Goal: Contribute content

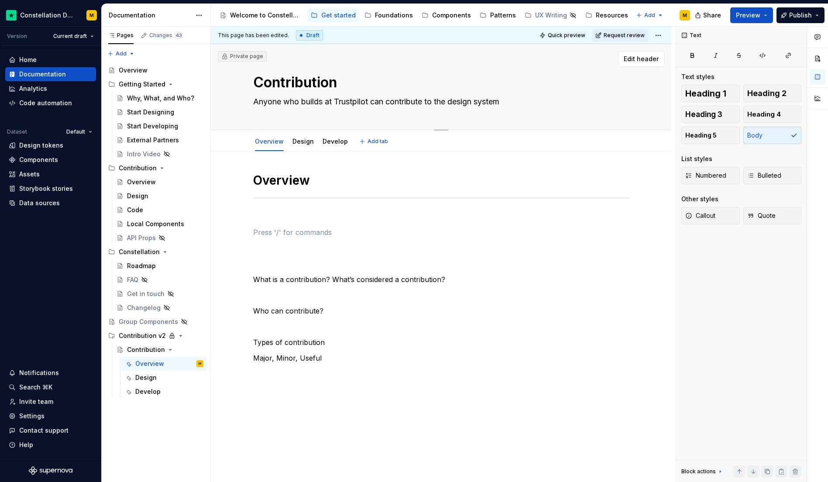
click at [441, 111] on div "Contribution Anyone who builds at Trustpilot can contribute to the design system" at bounding box center [441, 87] width 376 height 86
click at [440, 100] on textarea "Anyone who builds at Trustpilot can contribute to the design system" at bounding box center [439, 102] width 376 height 14
type textarea "*"
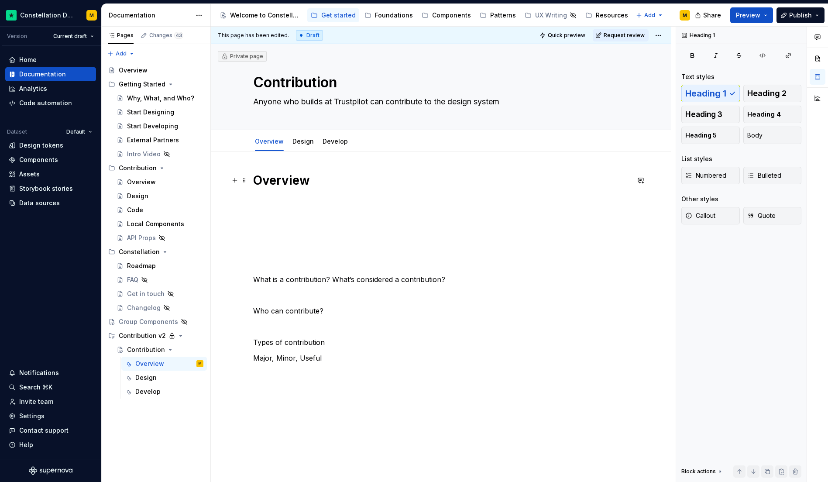
click at [253, 180] on h1 "Overview" at bounding box center [441, 180] width 376 height 16
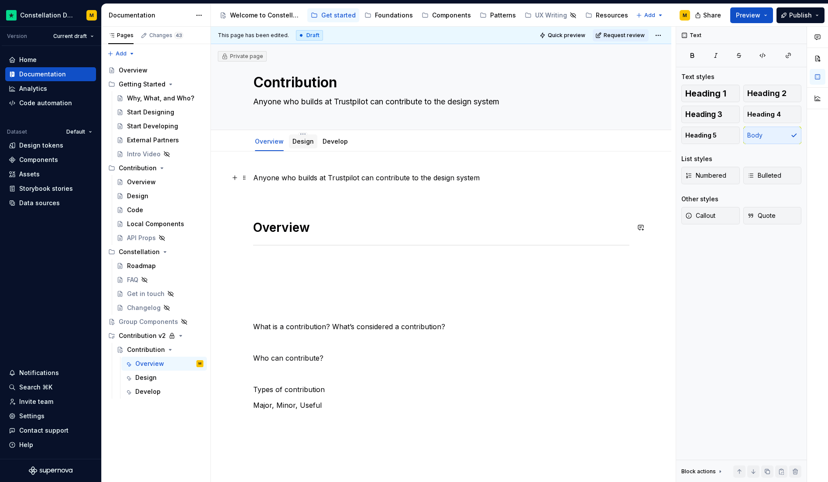
type textarea "*"
click at [361, 98] on textarea "Anyone who builds at Trustpilot can contribute to the design system" at bounding box center [439, 102] width 376 height 14
type textarea "*"
click at [485, 182] on p "Anyone who builds at Trustpilot can contribute to the design system" at bounding box center [441, 177] width 376 height 10
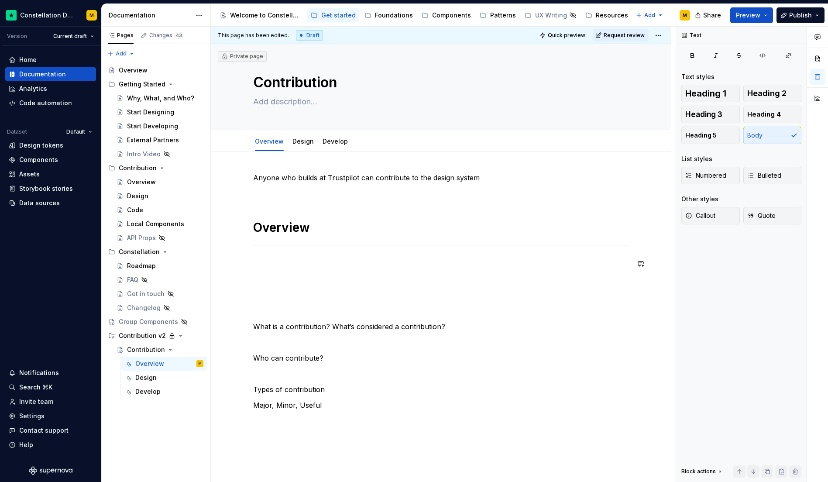
click at [317, 260] on p at bounding box center [441, 263] width 376 height 10
click at [557, 167] on div "Anyone who builds at Trustpilot can contribute to the design system Overview Wh…" at bounding box center [441, 397] width 460 height 492
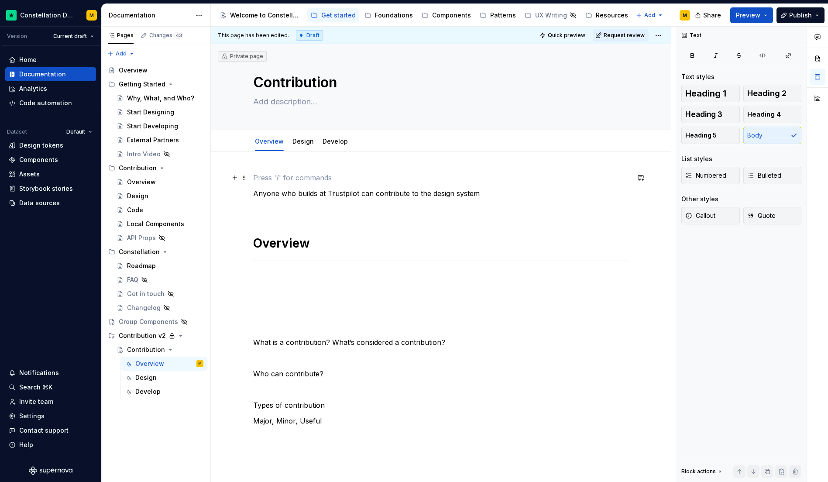
click at [535, 180] on p at bounding box center [441, 177] width 376 height 10
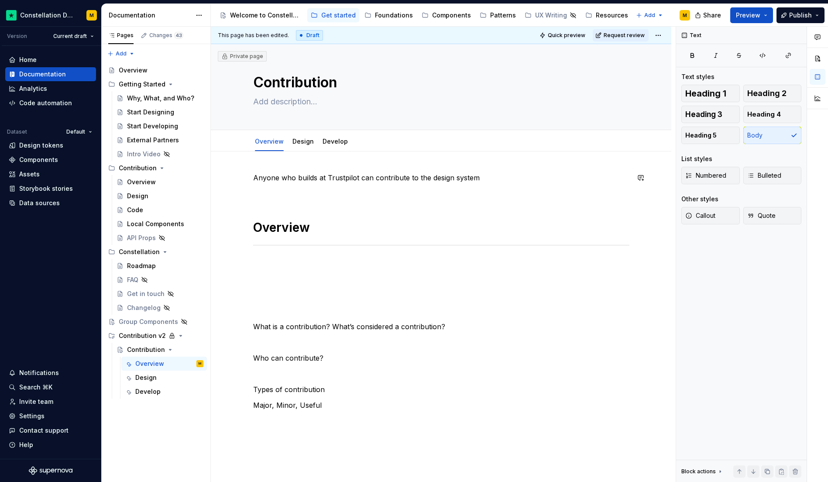
click at [523, 184] on div "Anyone who builds at Trustpilot can contribute to the design system Overview Wh…" at bounding box center [441, 330] width 376 height 316
click at [519, 181] on p "Anyone who builds at Trustpilot can contribute to the design system" at bounding box center [441, 177] width 376 height 10
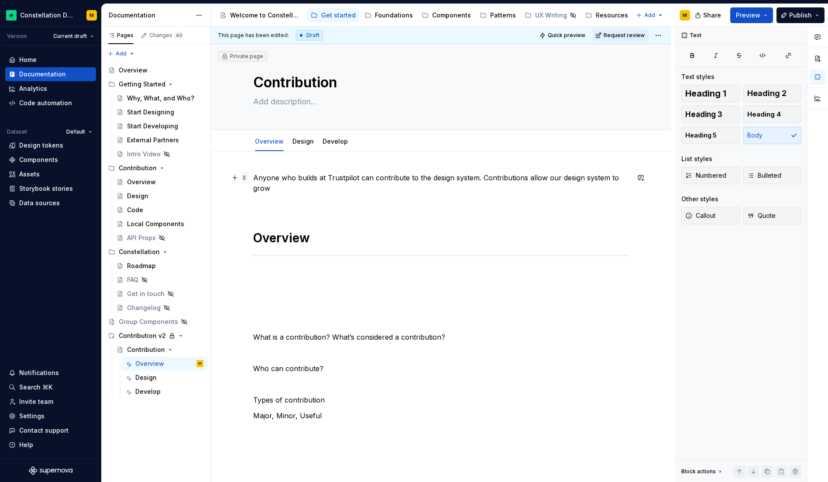
drag, startPoint x: 285, startPoint y: 189, endPoint x: 247, endPoint y: 181, distance: 39.4
click at [253, 181] on div "Anyone who builds at Trustpilot can contribute to the design system. Contributi…" at bounding box center [441, 340] width 376 height 337
click at [254, 180] on p "Anyone who builds at Trustpilot can contribute to the design system. Contributi…" at bounding box center [441, 182] width 376 height 21
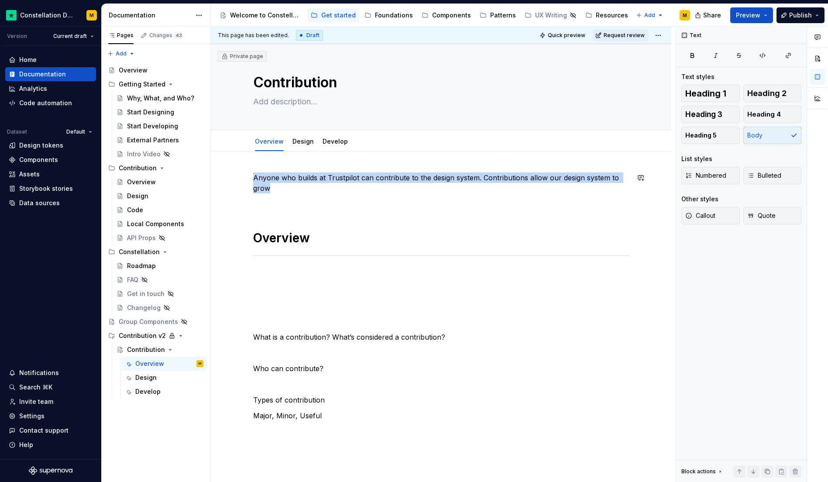
click at [281, 186] on p "Anyone who builds at Trustpilot can contribute to the design system. Contributi…" at bounding box center [441, 182] width 376 height 21
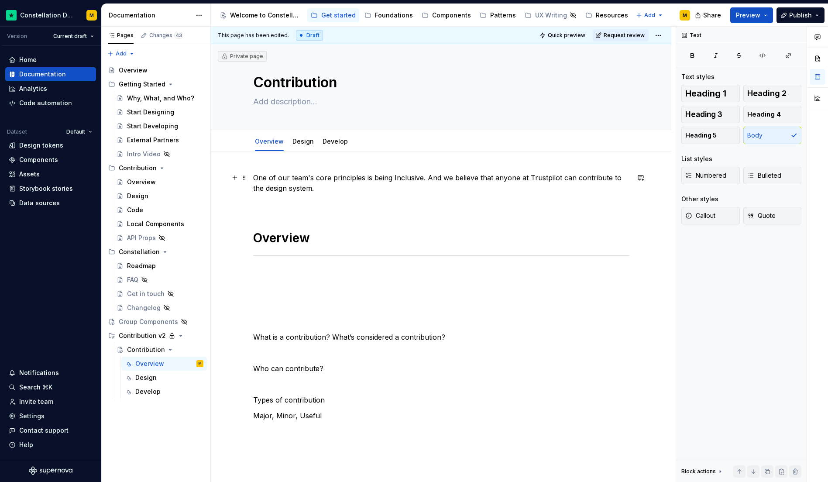
click at [430, 178] on p "One of our team's core principles is being Inclusive. And we believe that anyon…" at bounding box center [441, 182] width 376 height 21
click at [388, 194] on div "One of our team's core principles is being Inclusive and we believe that anyone…" at bounding box center [441, 335] width 376 height 327
click at [315, 188] on p "One of our team's core principles is being Inclusive and we believe that anyone…" at bounding box center [441, 182] width 376 height 21
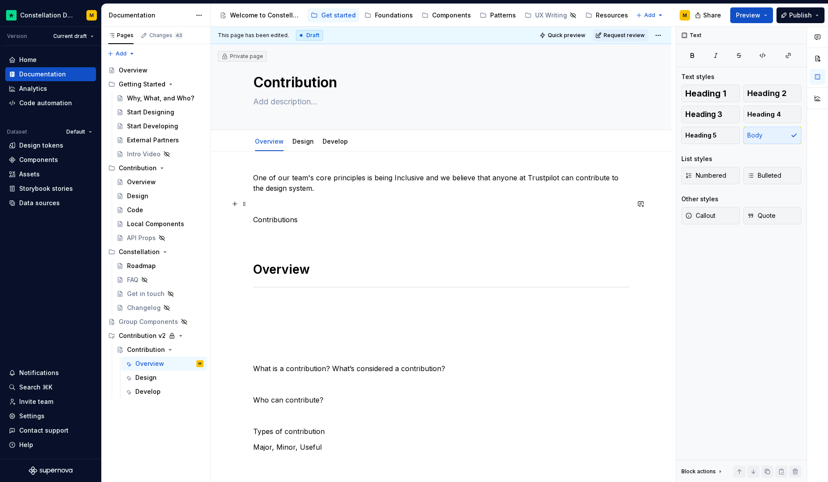
click at [271, 213] on div "One of our team's core principles is being Inclusive and we believe that anyone…" at bounding box center [441, 351] width 376 height 358
click at [270, 214] on div "One of our team's core principles is being Inclusive and we believe that anyone…" at bounding box center [441, 351] width 376 height 358
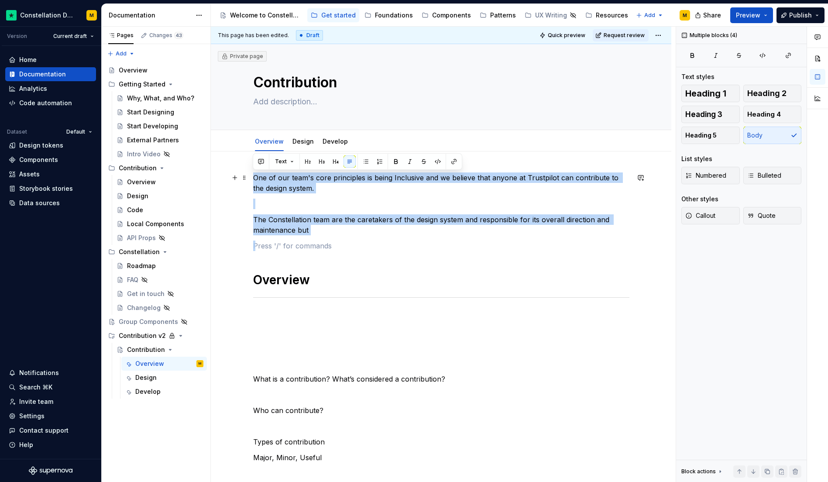
drag, startPoint x: 351, startPoint y: 236, endPoint x: 254, endPoint y: 178, distance: 112.4
click at [254, 178] on div "One of our team's core principles is being Inclusive and we believe that anyone…" at bounding box center [441, 356] width 376 height 369
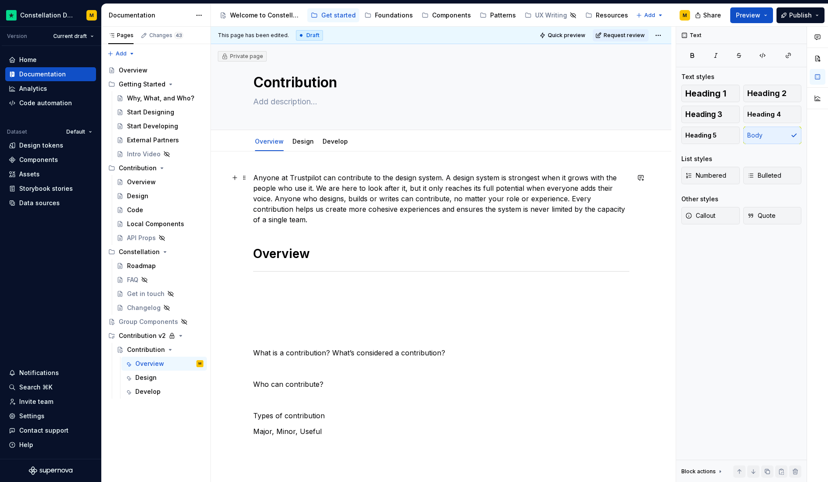
click at [443, 177] on p "Anyone at Trustpilot can contribute to the design system. A design system is st…" at bounding box center [441, 198] width 376 height 52
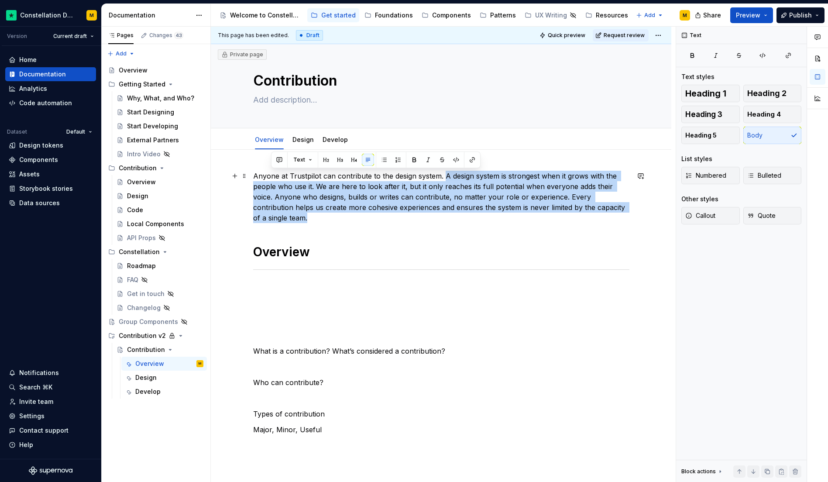
drag, startPoint x: 370, startPoint y: 216, endPoint x: 444, endPoint y: 178, distance: 83.3
click at [444, 178] on p "Anyone at Trustpilot can contribute to the design system. A design system is st…" at bounding box center [441, 197] width 376 height 52
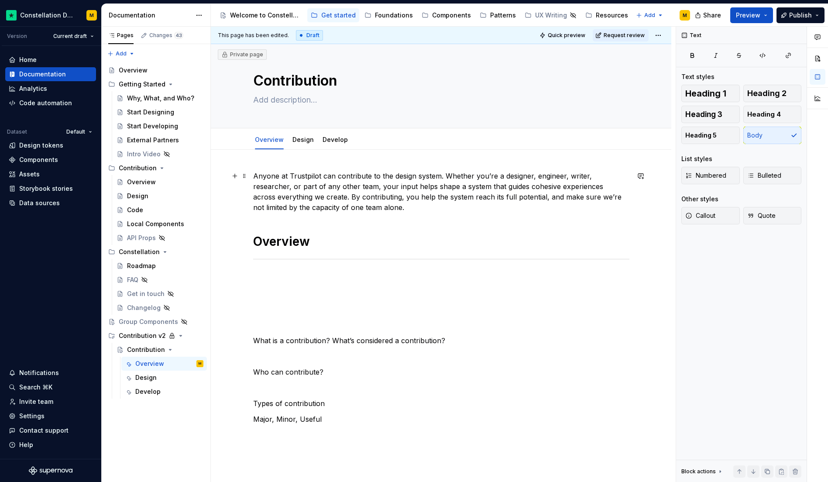
click at [567, 174] on p "Anyone at Trustpilot can contribute to the design system. Whether you’re a desi…" at bounding box center [441, 192] width 376 height 42
click at [381, 206] on p "Anyone at Trustpilot can contribute to the design system. Whether you’re a desi…" at bounding box center [441, 192] width 376 height 42
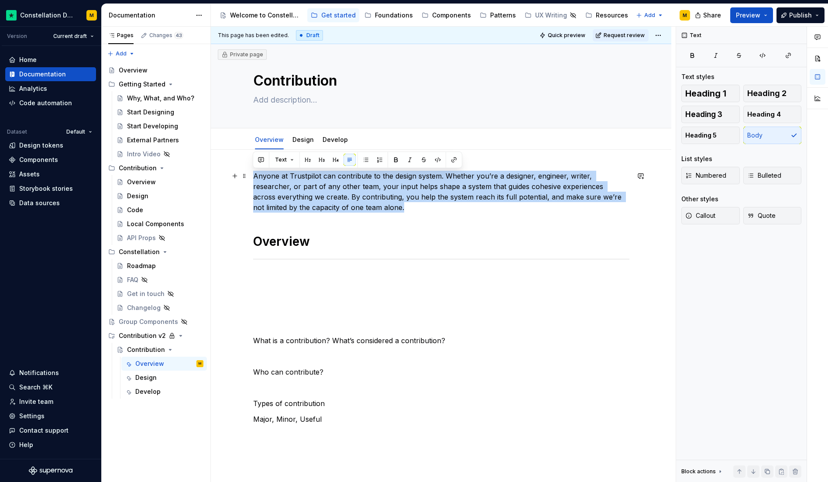
drag, startPoint x: 381, startPoint y: 206, endPoint x: 248, endPoint y: 175, distance: 136.1
click at [248, 175] on div "Anyone at Trustpilot can contribute to the design system. Whether you’re a desi…" at bounding box center [441, 404] width 460 height 508
click at [311, 161] on button "button" at bounding box center [308, 160] width 12 height 12
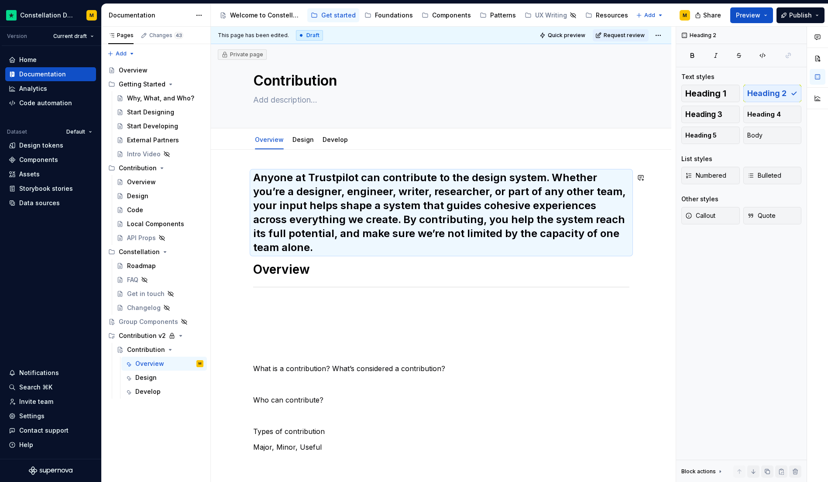
click at [310, 253] on h2 "Anyone at Trustpilot can contribute to the design system. Whether you’re a desi…" at bounding box center [441, 213] width 376 height 84
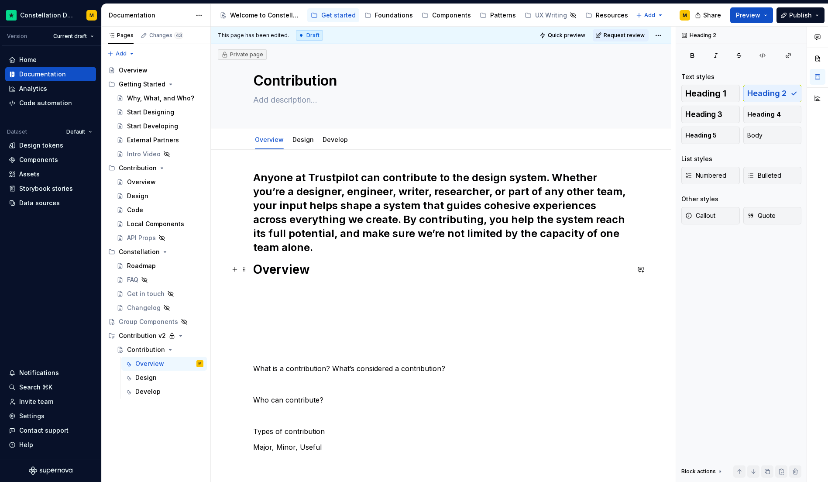
click at [256, 271] on h1 "Overview" at bounding box center [441, 269] width 376 height 16
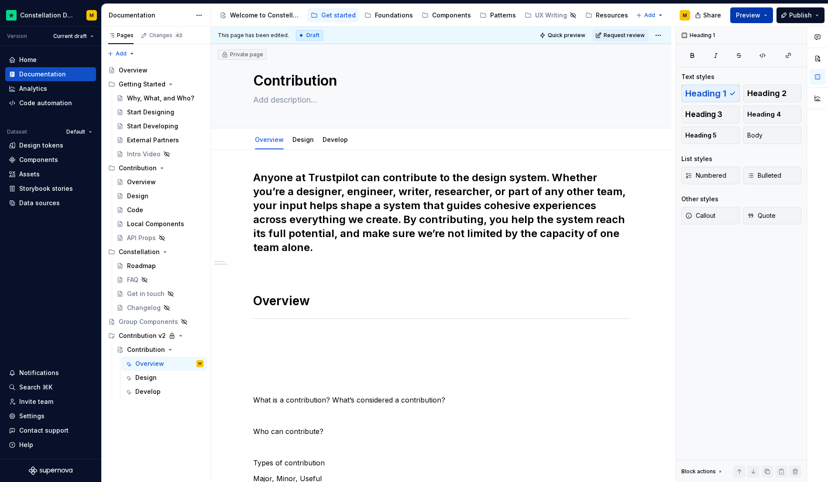
click at [738, 14] on span "Preview" at bounding box center [748, 15] width 24 height 9
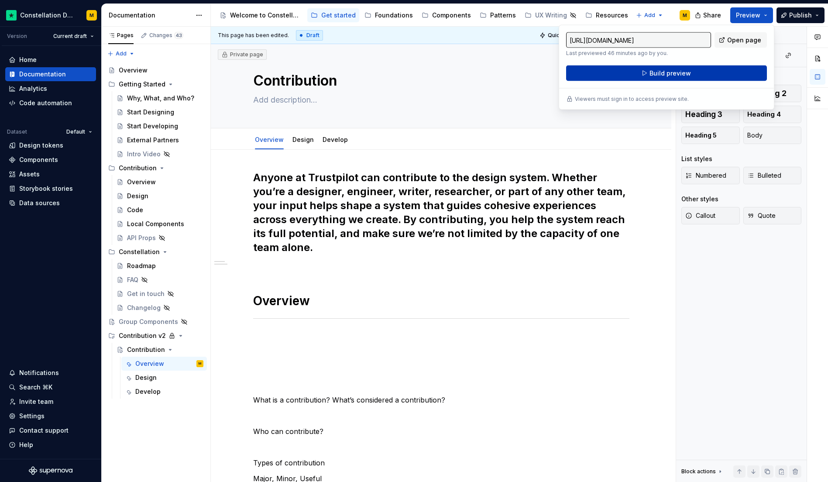
click at [684, 73] on span "Build preview" at bounding box center [669, 73] width 41 height 9
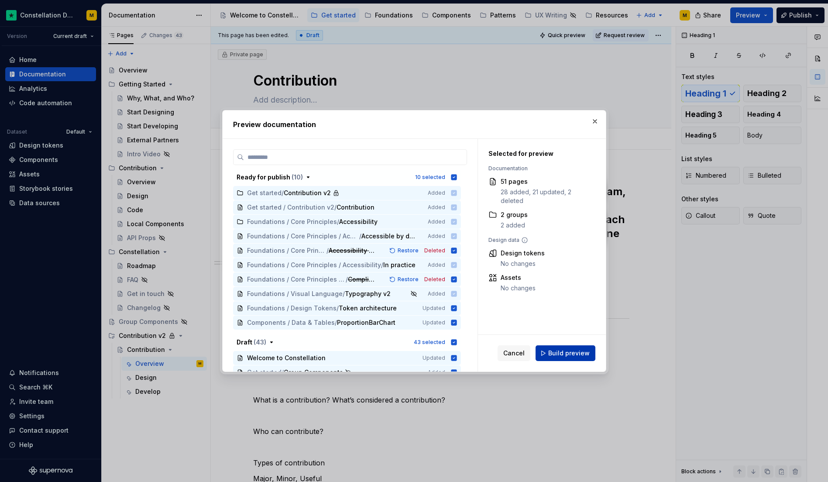
click at [575, 354] on span "Build preview" at bounding box center [568, 353] width 41 height 9
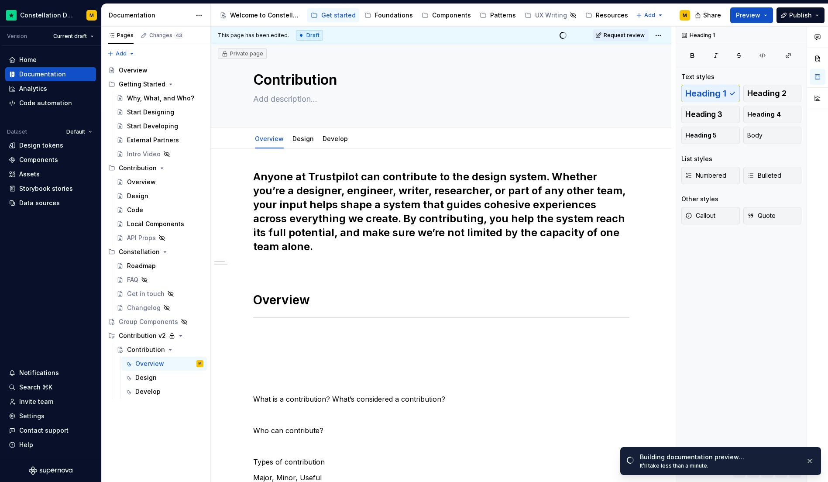
scroll to position [3, 0]
click at [544, 175] on h2 "Anyone at Trustpilot can contribute to the design system. Whether you’re a desi…" at bounding box center [441, 211] width 376 height 84
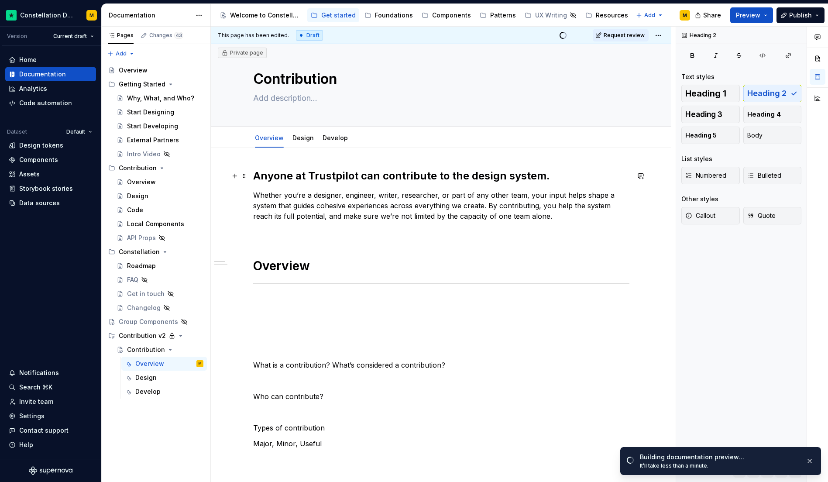
click at [443, 173] on h2 "Anyone at Trustpilot can contribute to the design system." at bounding box center [441, 176] width 376 height 14
click at [332, 152] on button "button" at bounding box center [336, 157] width 12 height 12
click at [396, 210] on p "Whether you’re a designer, engineer, writer, researcher, or part of any other t…" at bounding box center [441, 203] width 376 height 31
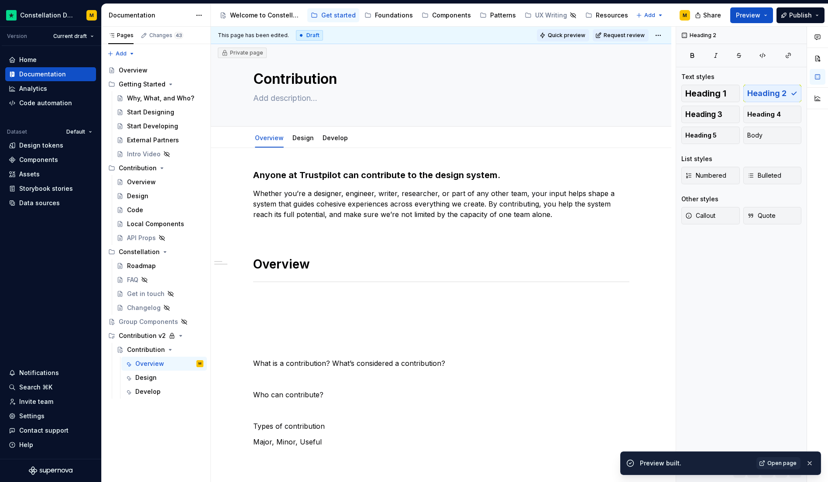
click at [575, 37] on span "Quick preview" at bounding box center [567, 35] width 38 height 7
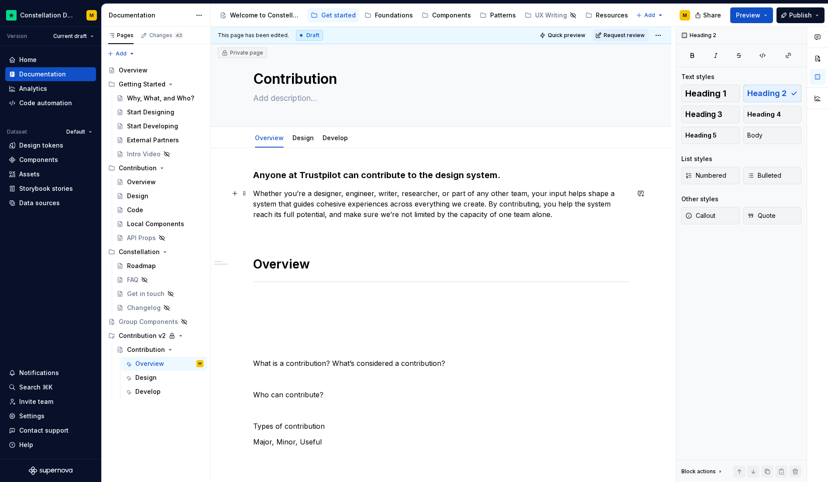
click at [314, 207] on p "Whether you’re a designer, engineer, writer, researcher, or part of any other t…" at bounding box center [441, 203] width 376 height 31
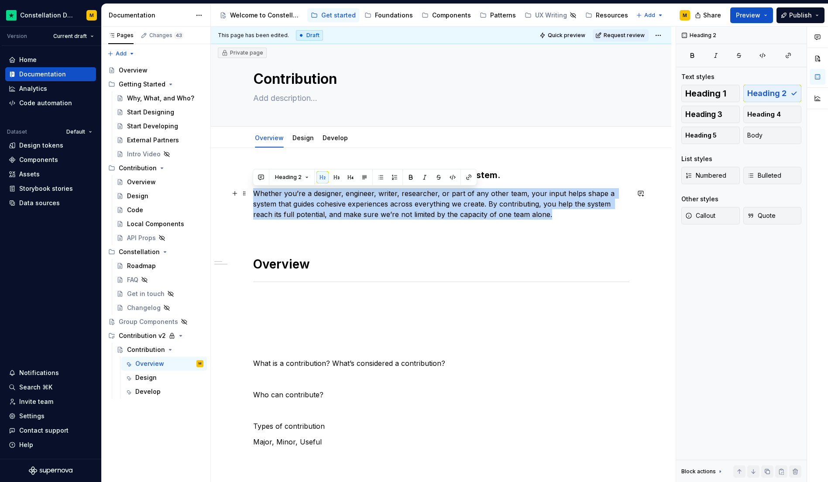
click at [314, 207] on p "Whether you’re a designer, engineer, writer, researcher, or part of any other t…" at bounding box center [441, 203] width 376 height 31
click at [772, 135] on button "Body" at bounding box center [772, 135] width 58 height 17
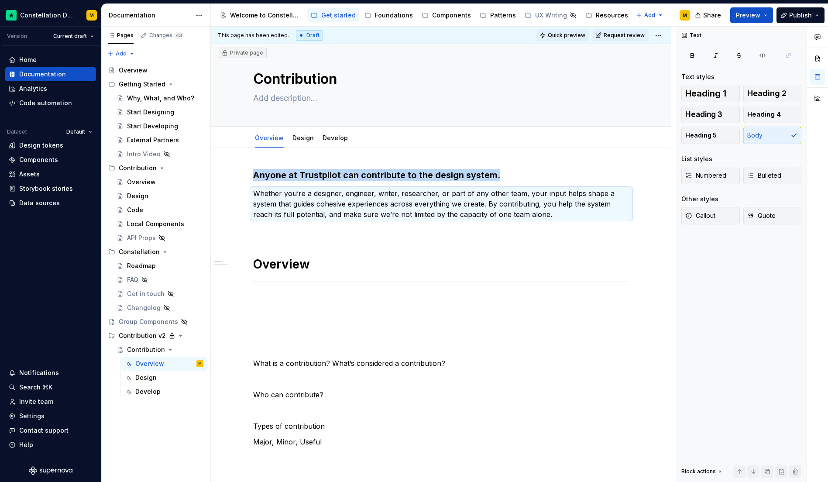
click at [561, 39] on button "Quick preview" at bounding box center [563, 35] width 52 height 12
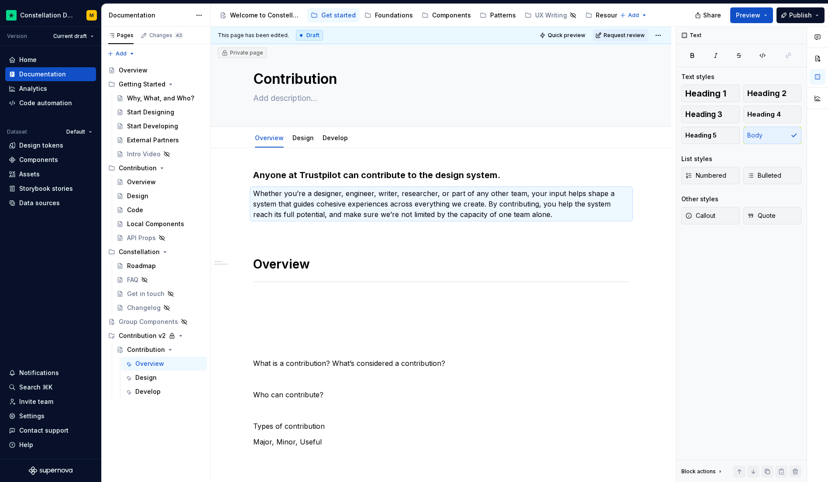
type textarea "*"
